Goal: Task Accomplishment & Management: Manage account settings

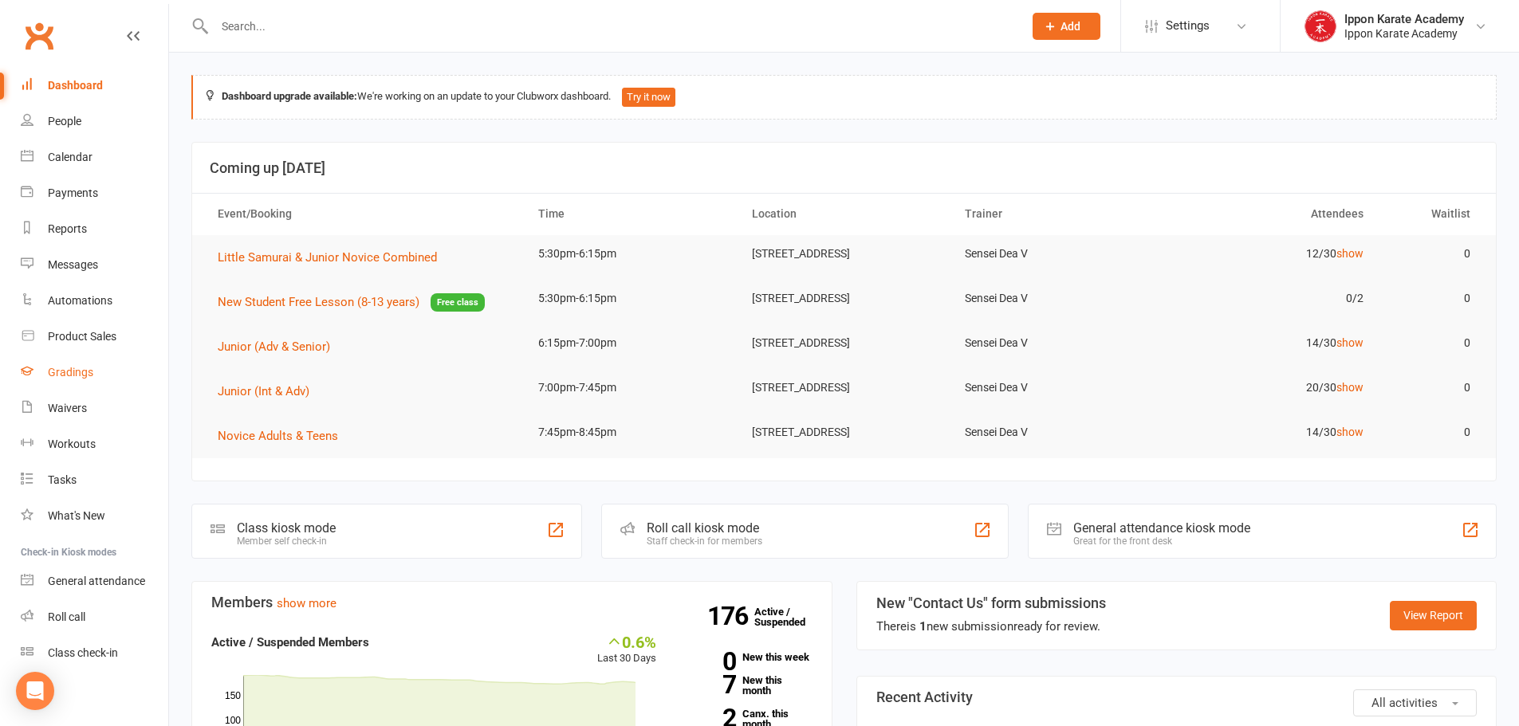
click at [59, 373] on div "Gradings" at bounding box center [70, 372] width 45 height 13
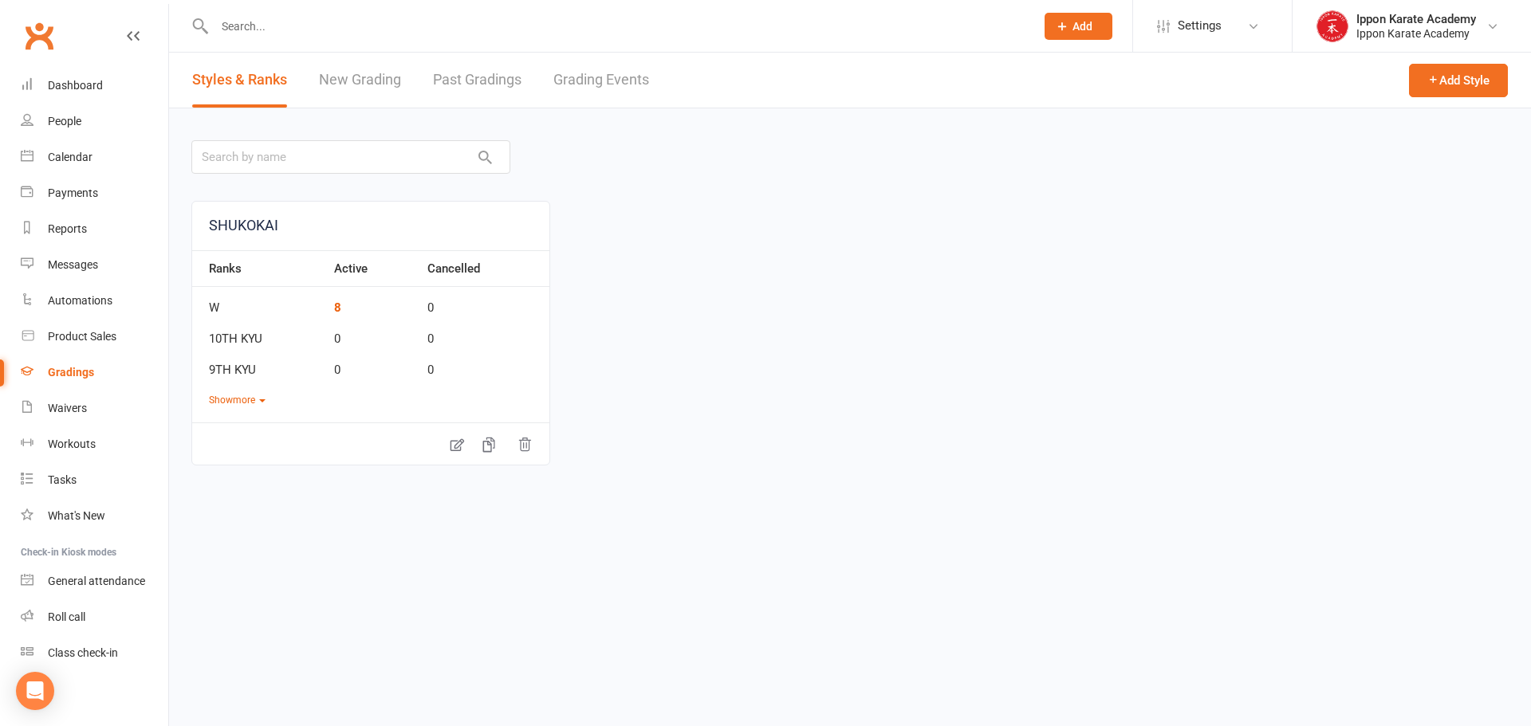
click at [636, 84] on link "Grading Events" at bounding box center [601, 80] width 96 height 55
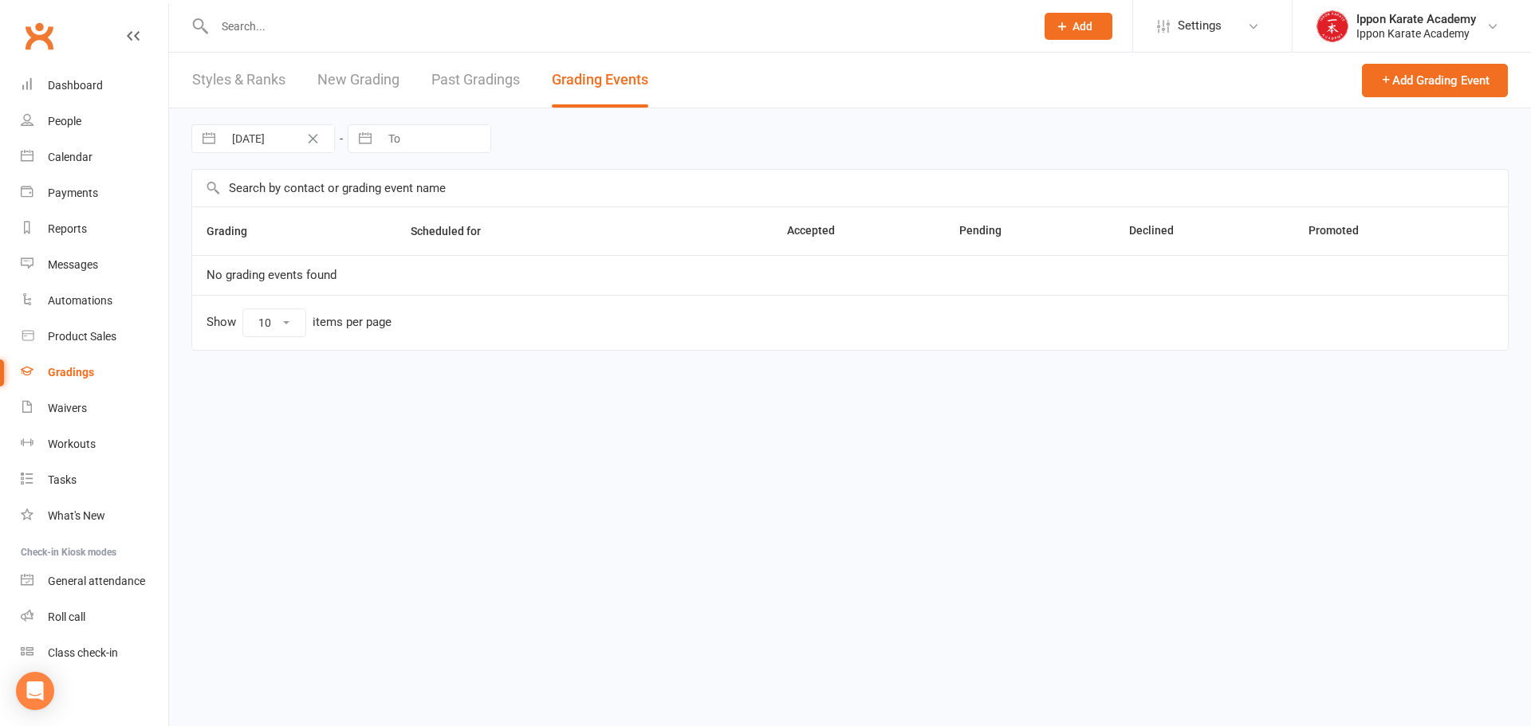
select select "100"
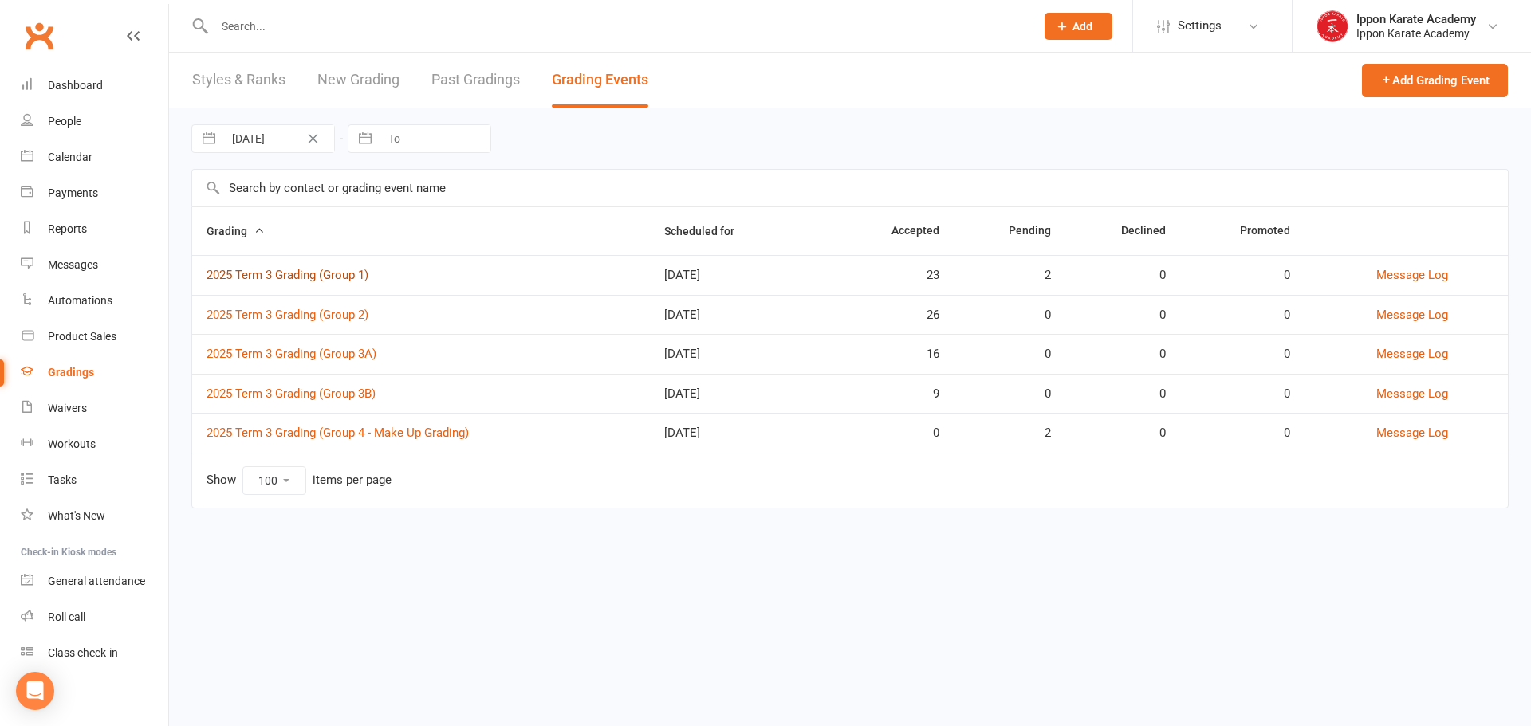
click at [285, 276] on link "2025 Term 3 Grading (Group 1)" at bounding box center [287, 275] width 162 height 14
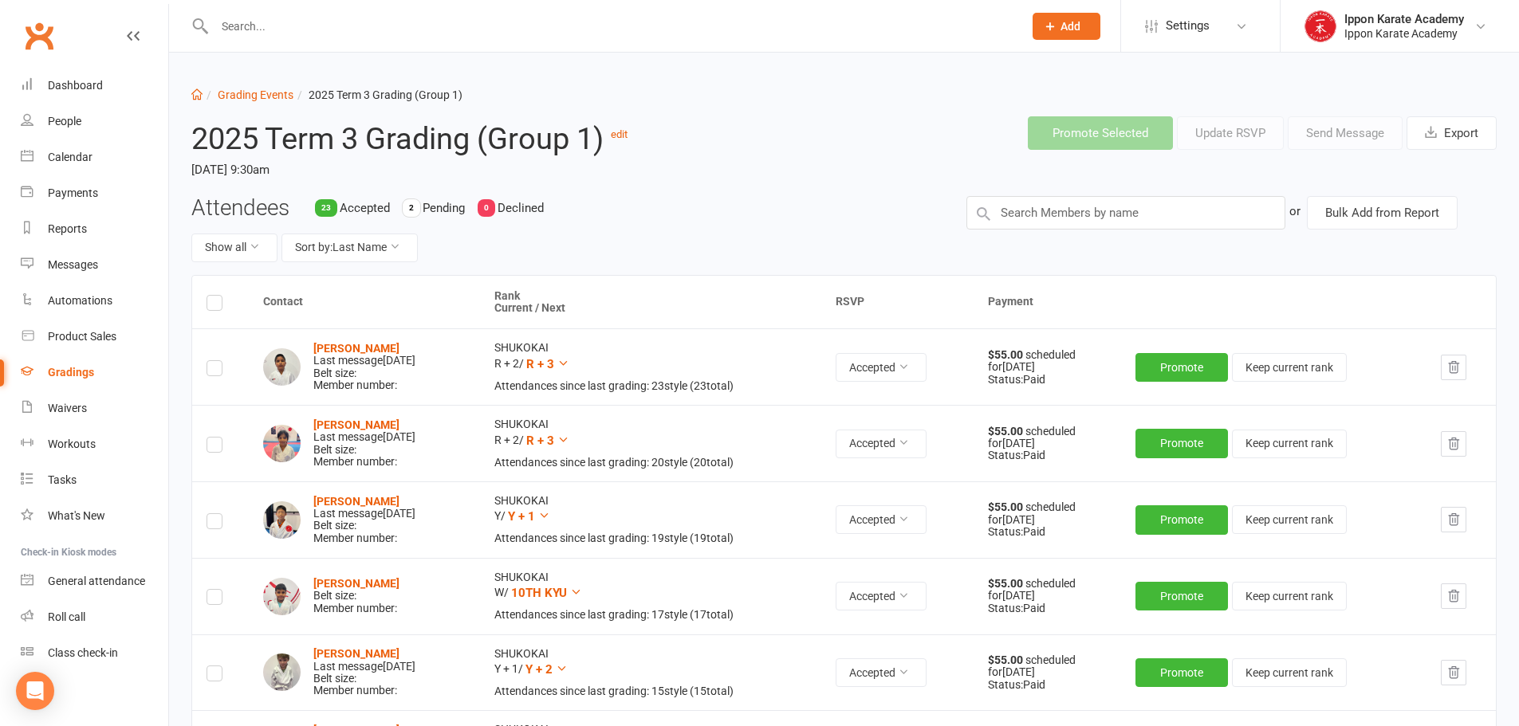
click at [823, 104] on div "Promote Selected Update RSVP Send Message Export" at bounding box center [1120, 133] width 775 height 59
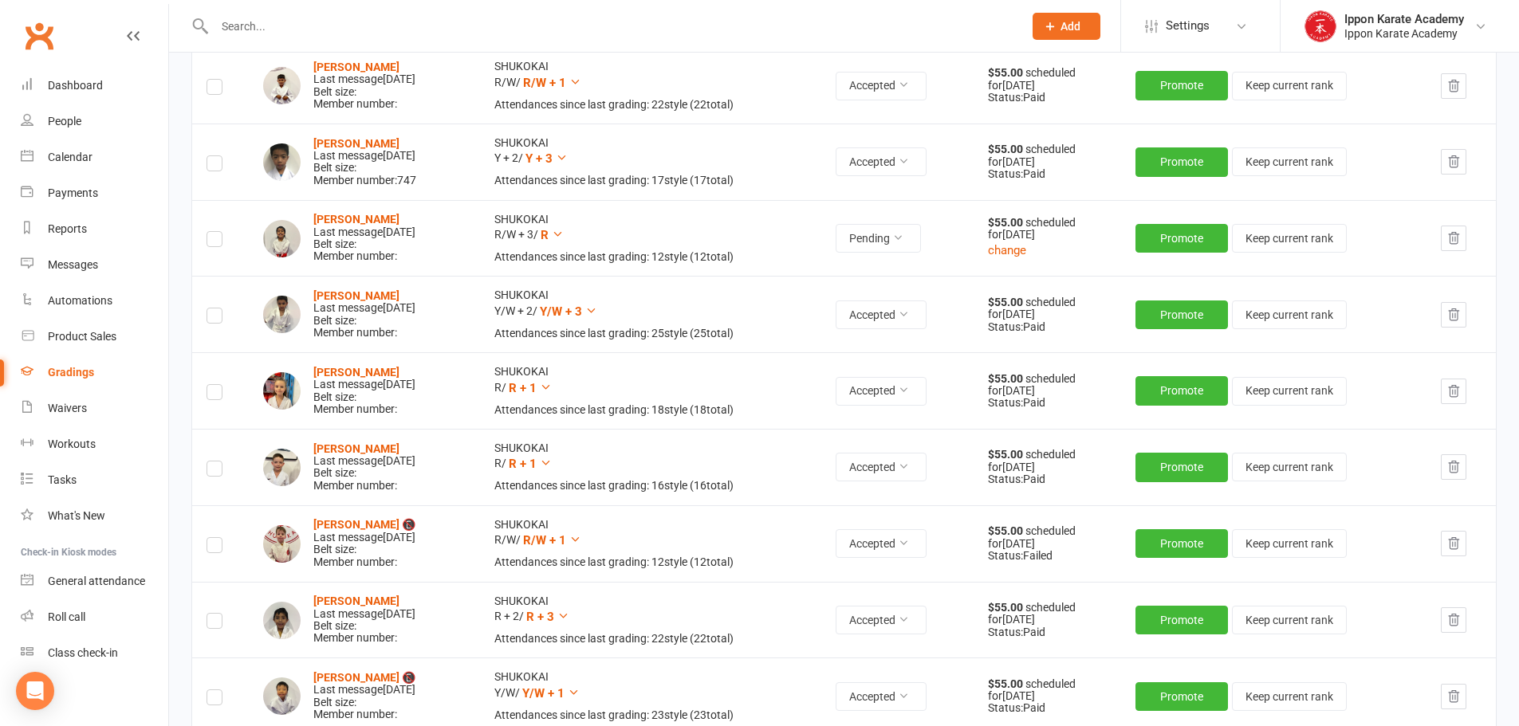
scroll to position [1435, 0]
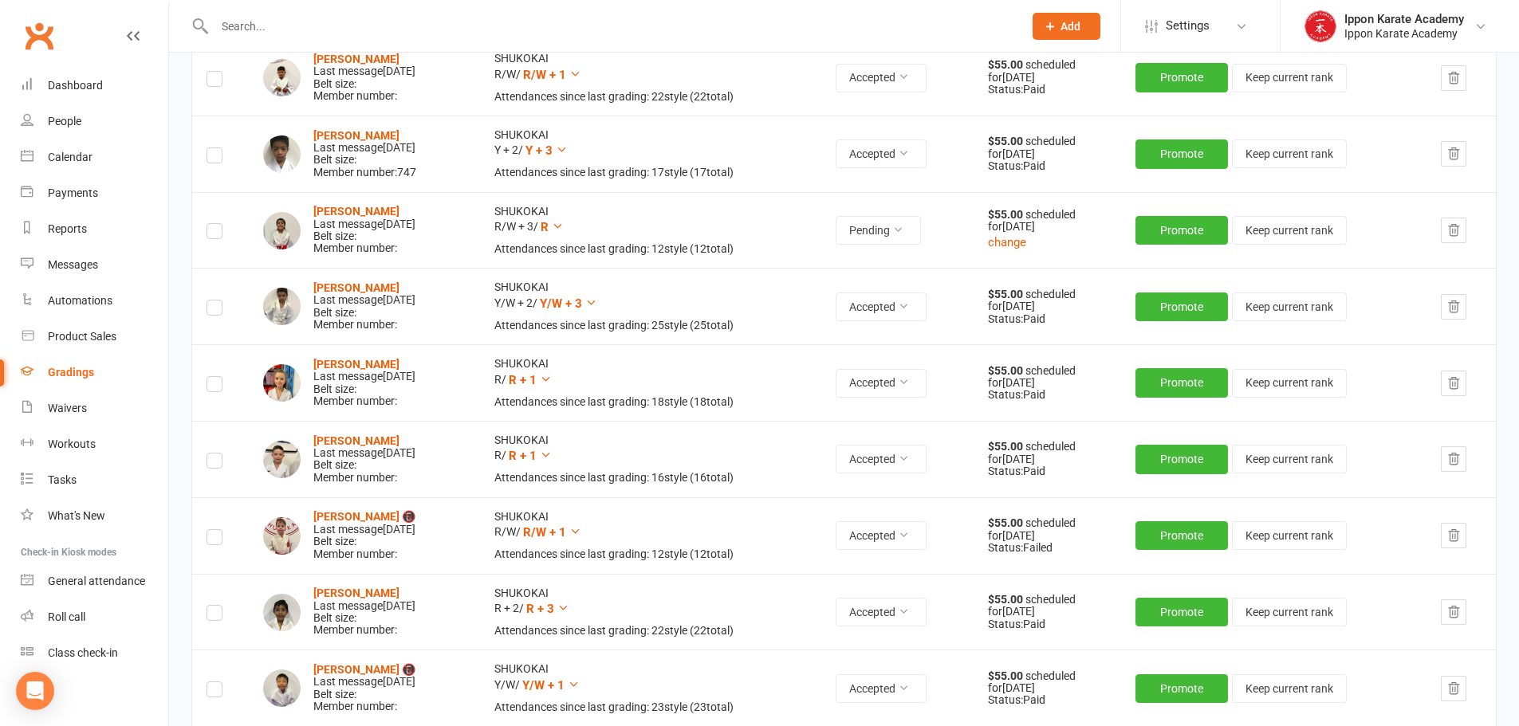
drag, startPoint x: 800, startPoint y: 222, endPoint x: 819, endPoint y: 246, distance: 30.8
click at [821, 246] on td "SHUKOKAI R/W + 3 / R Attendances since last grading: 12 style ( 12 total)" at bounding box center [650, 230] width 341 height 77
click at [1459, 233] on icon "button" at bounding box center [1453, 230] width 10 height 11
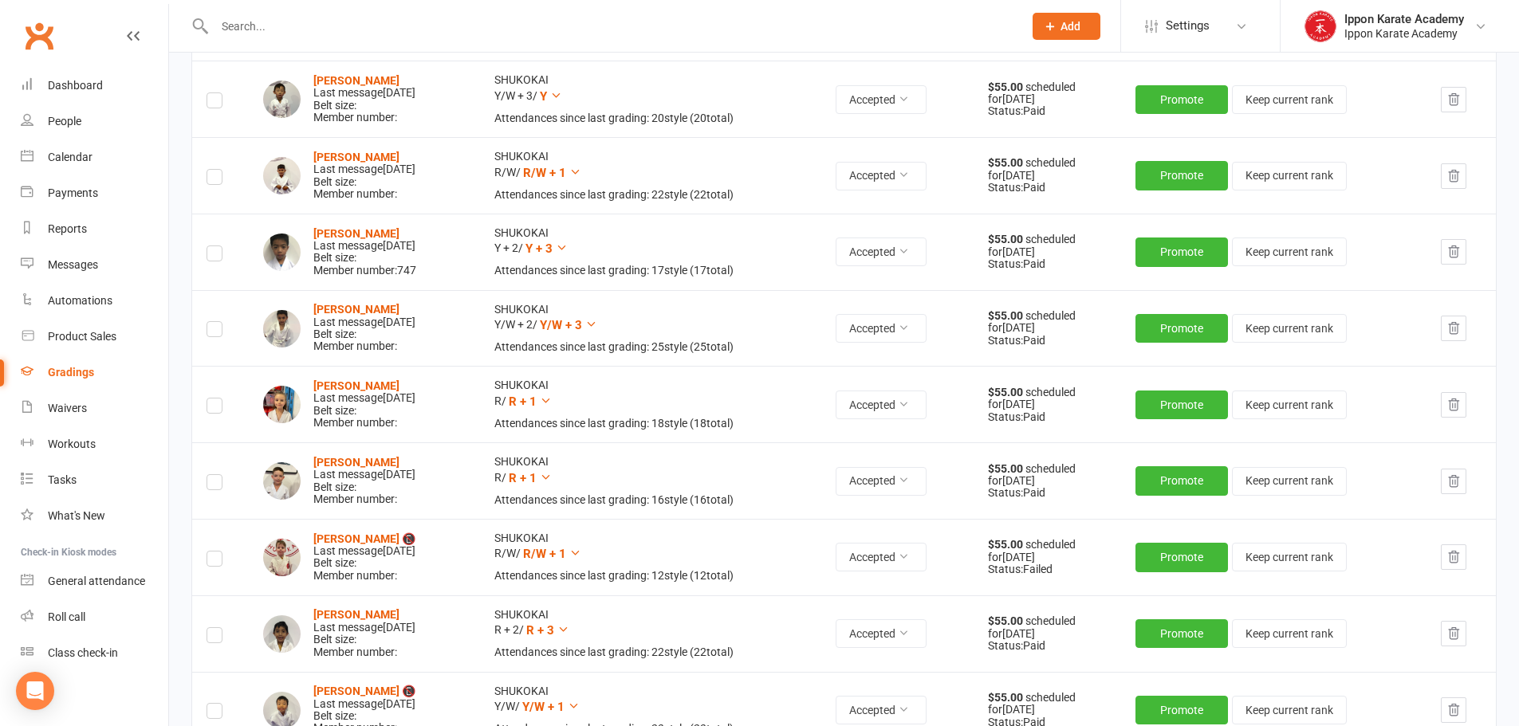
scroll to position [1504, 0]
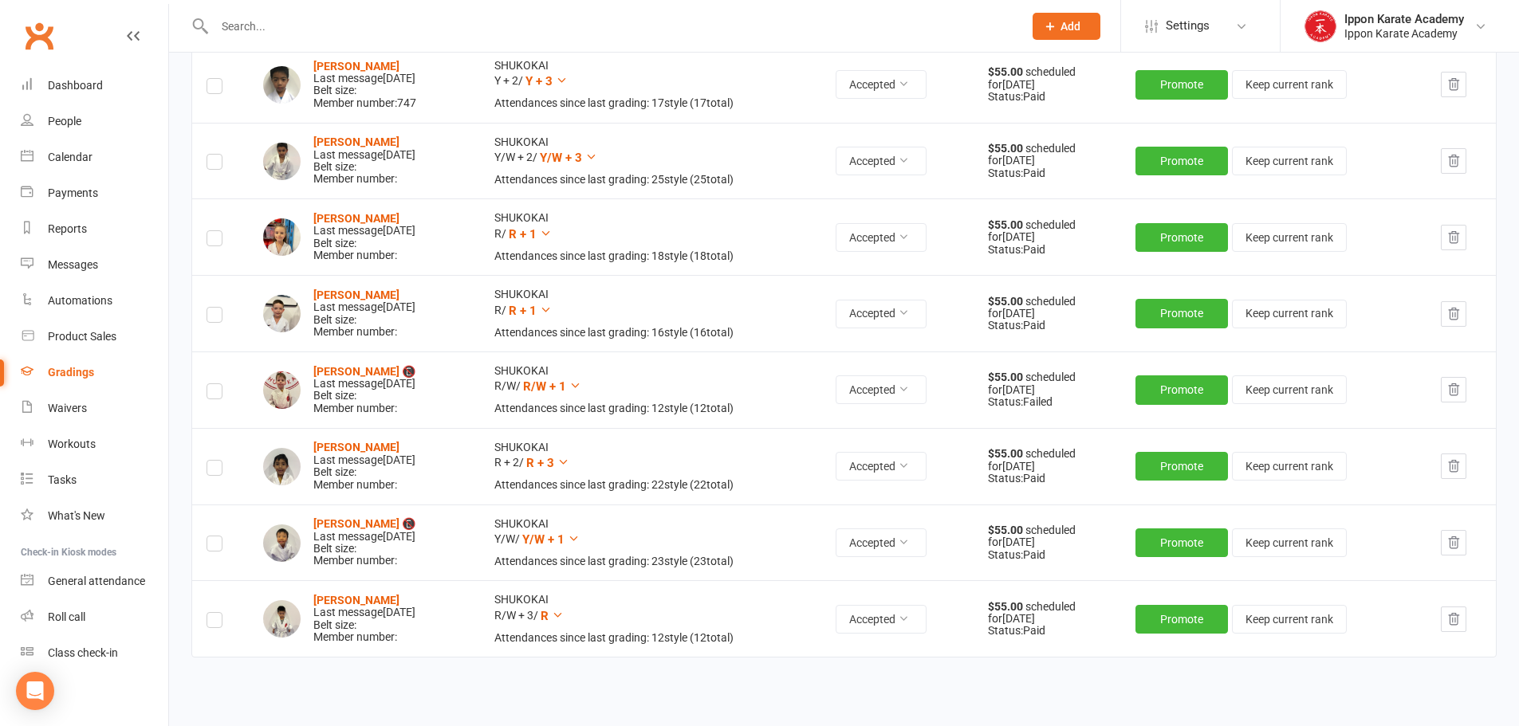
drag, startPoint x: 609, startPoint y: 408, endPoint x: 378, endPoint y: 544, distance: 268.0
